Goal: Complete application form

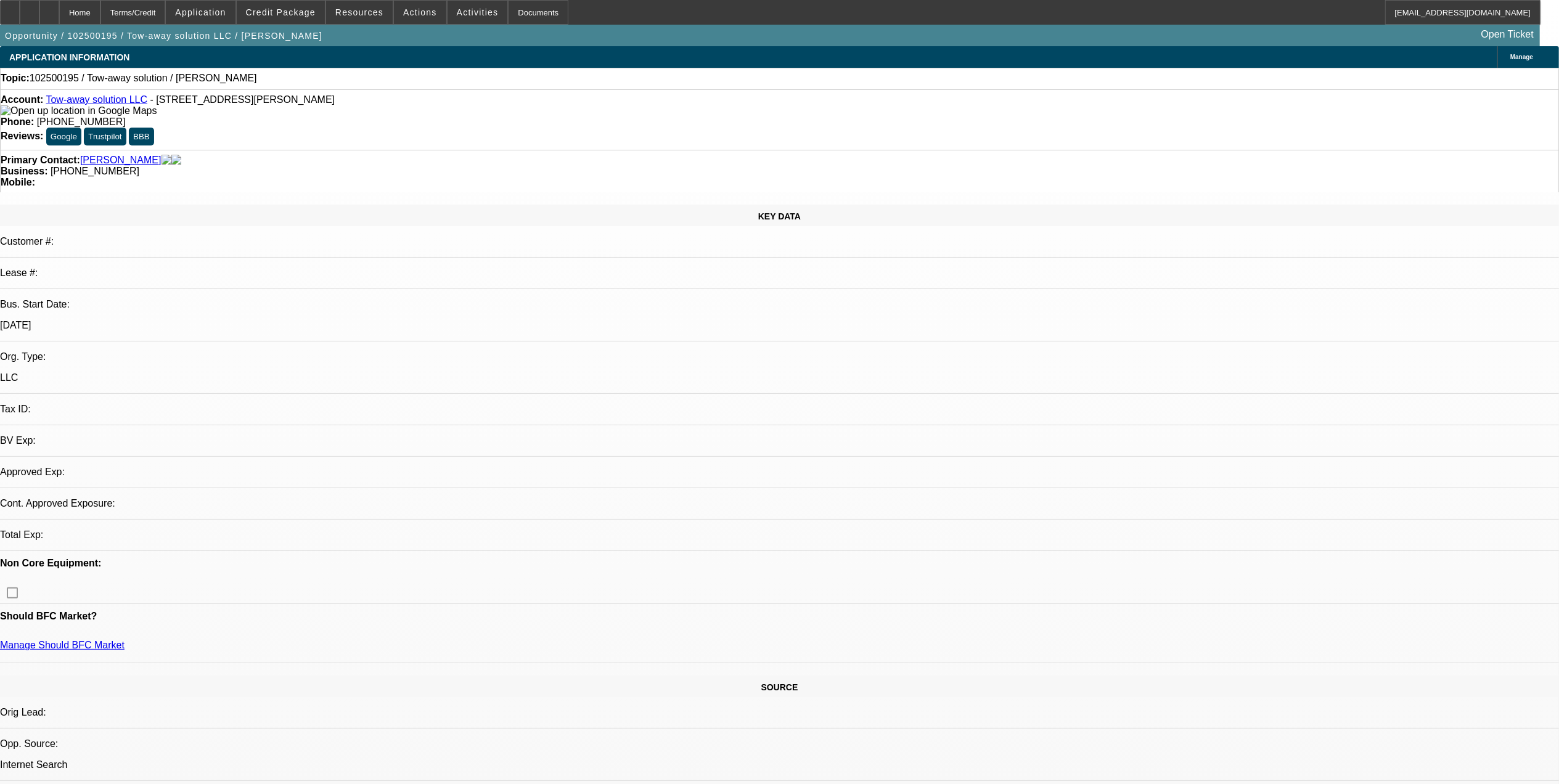
select select "0"
select select "2"
select select "0.1"
select select "4"
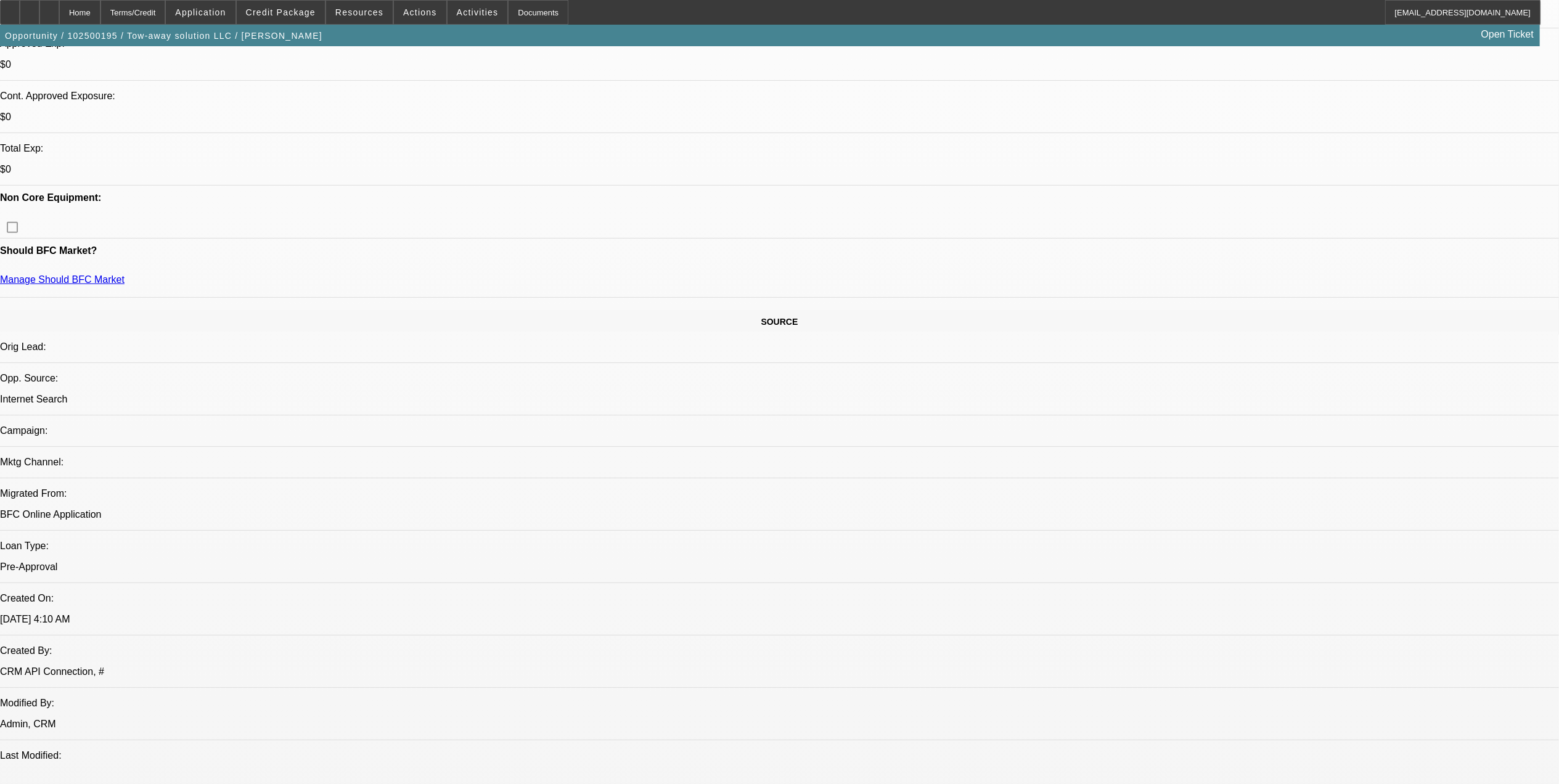
scroll to position [411, 0]
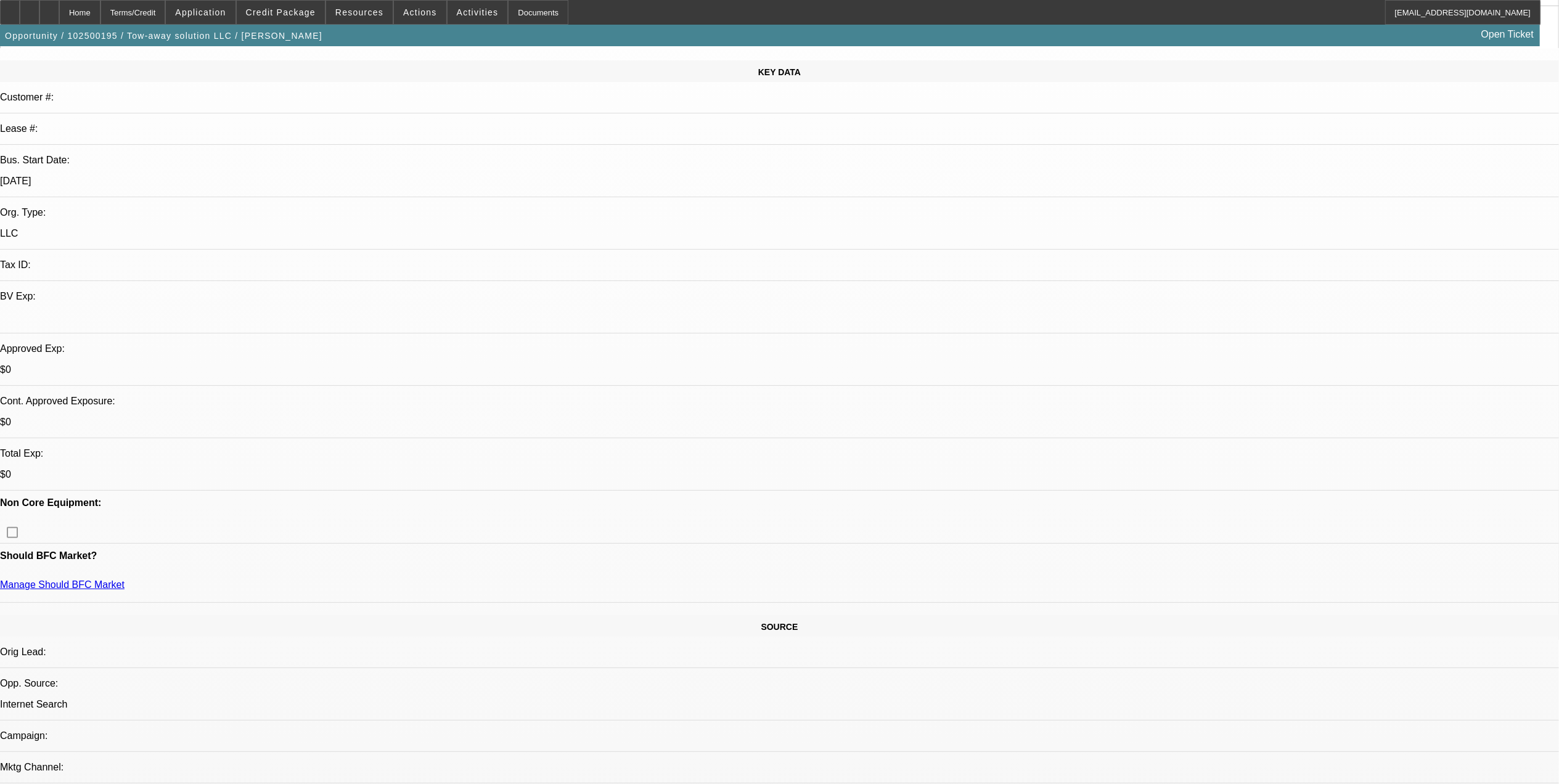
scroll to position [0, 0]
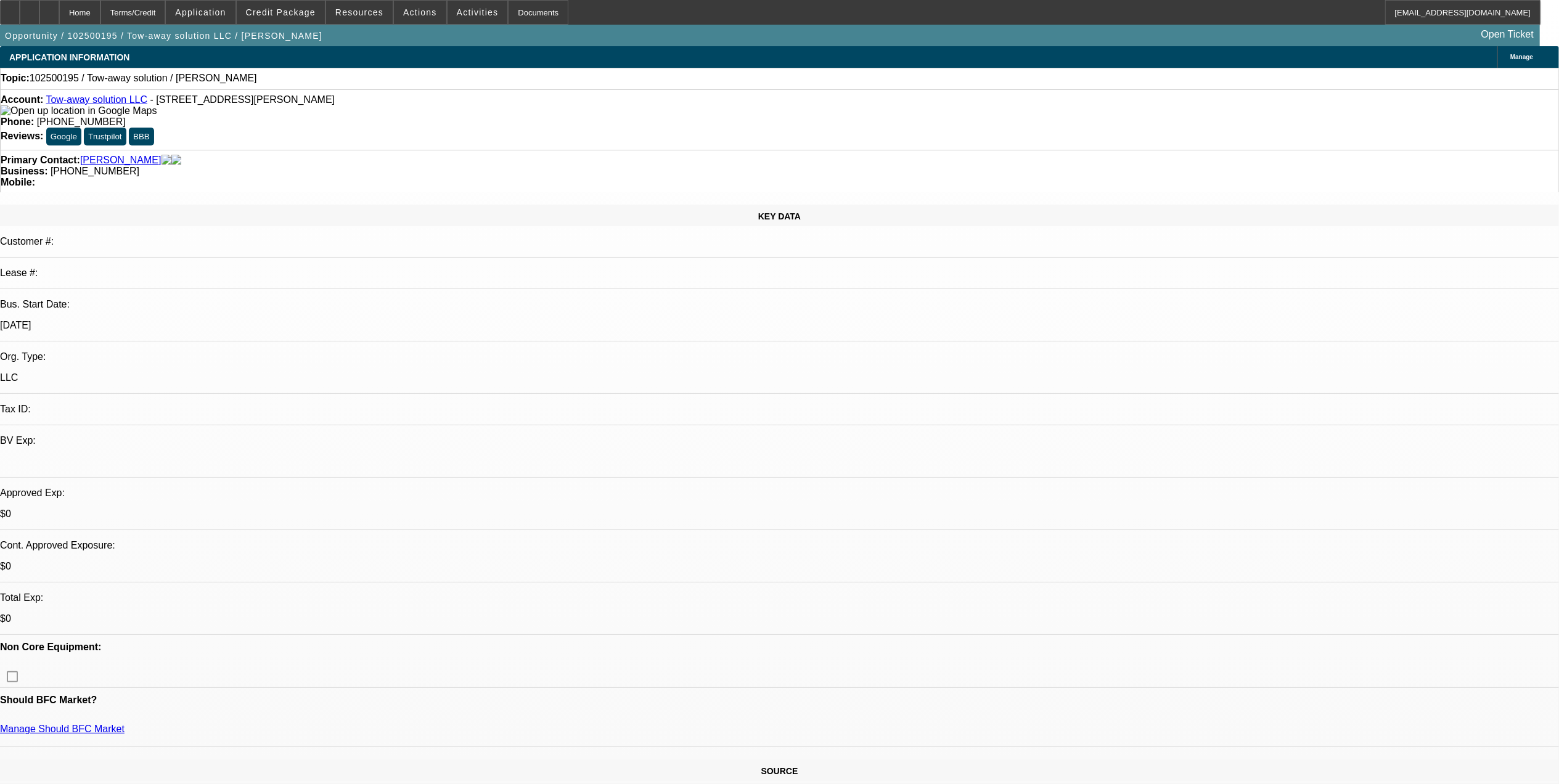
click at [79, 102] on link "Tow-away solution LLC" at bounding box center [96, 99] width 102 height 10
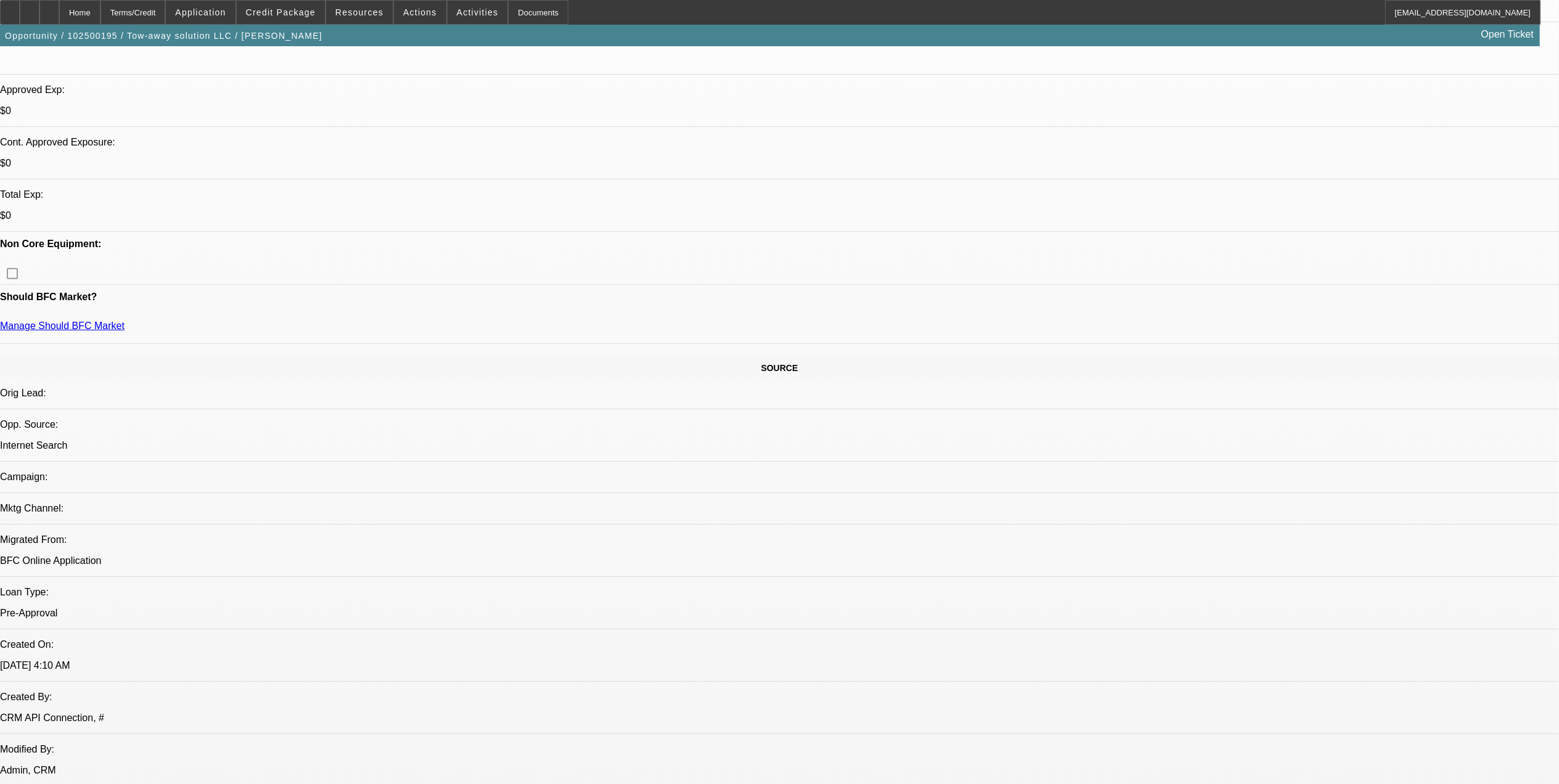
scroll to position [411, 0]
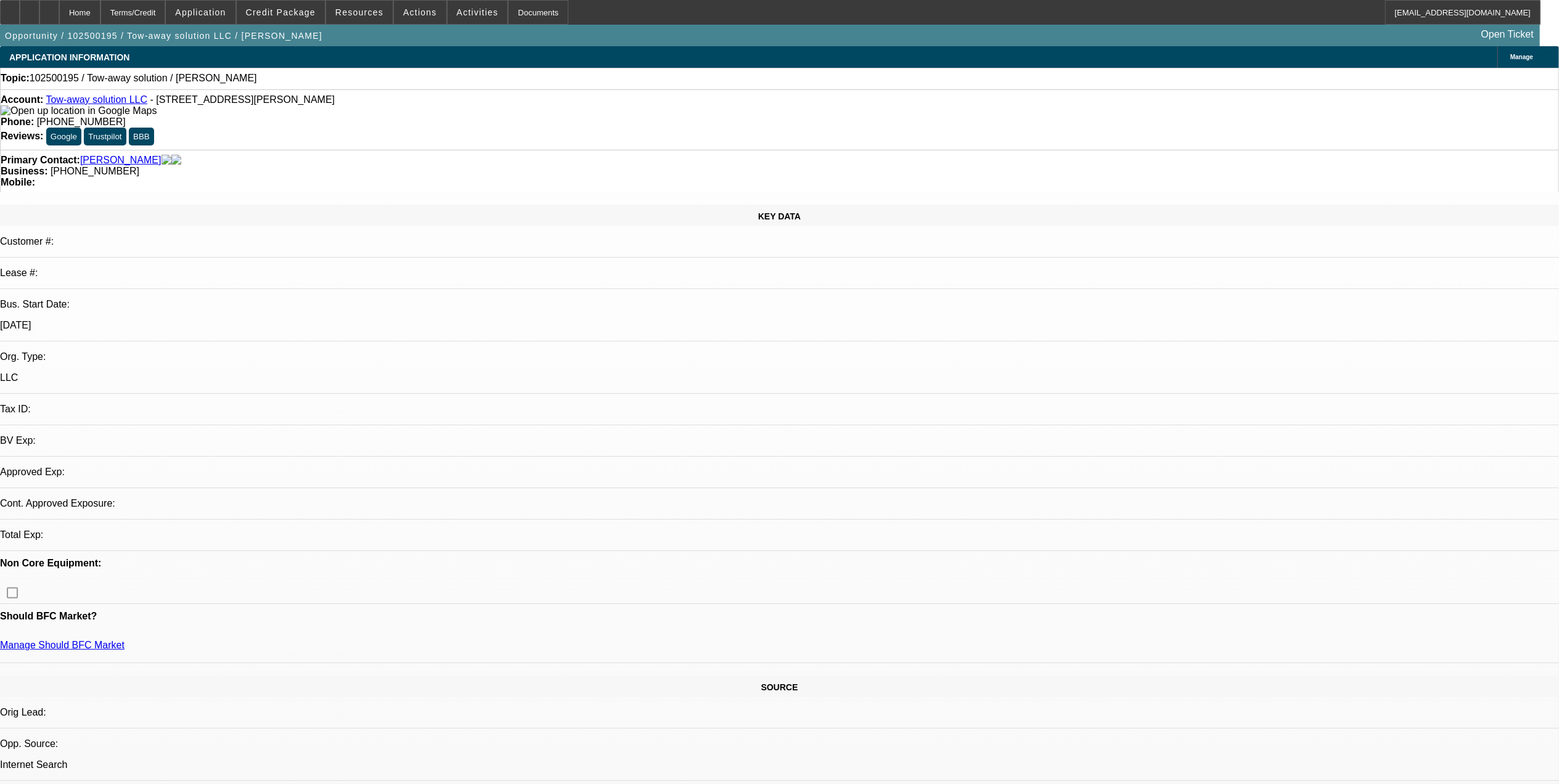
select select "0"
select select "2"
select select "0.1"
select select "4"
